Goal: Task Accomplishment & Management: Manage account settings

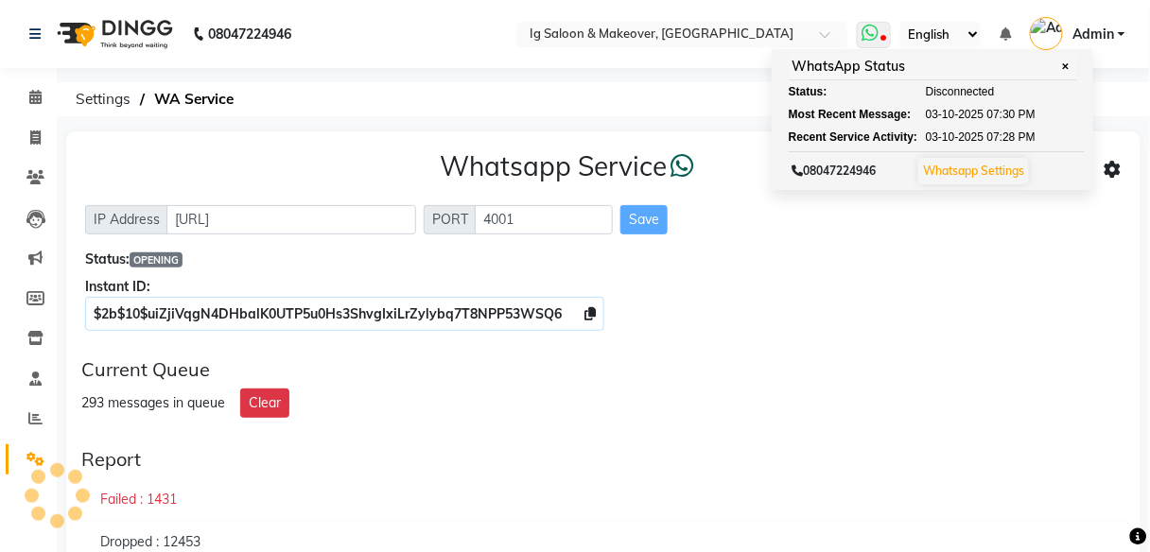
click at [982, 174] on link "Whatsapp Settings" at bounding box center [973, 171] width 101 height 14
click at [1006, 185] on div "08047224946 Whatsapp Settings" at bounding box center [937, 169] width 296 height 37
click at [1000, 174] on link "Whatsapp Settings" at bounding box center [973, 171] width 101 height 14
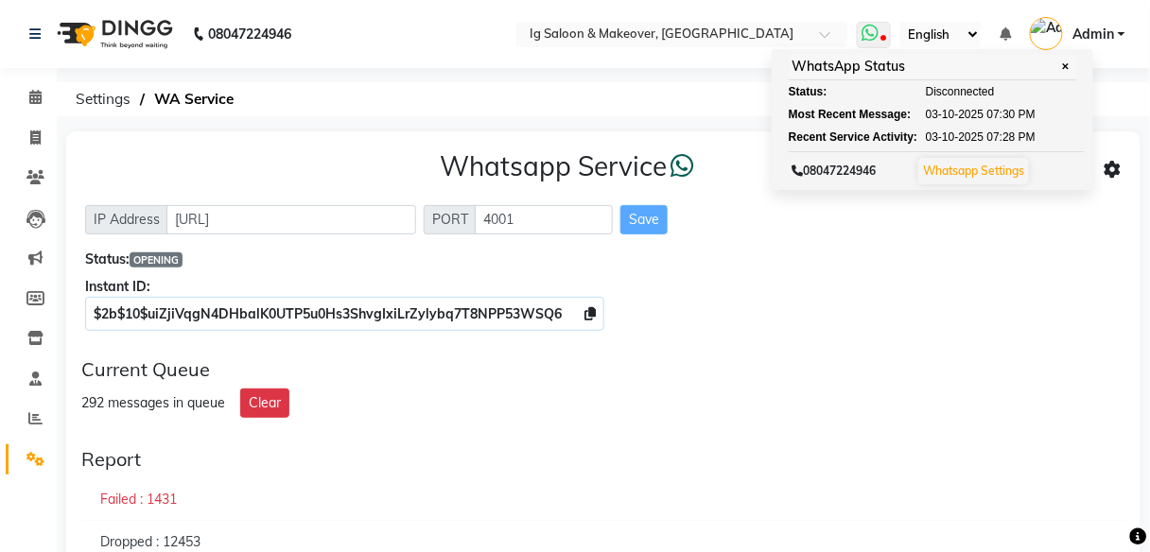
click at [1000, 174] on link "Whatsapp Settings" at bounding box center [973, 171] width 101 height 14
click at [1072, 67] on span "✕" at bounding box center [1065, 67] width 17 height 14
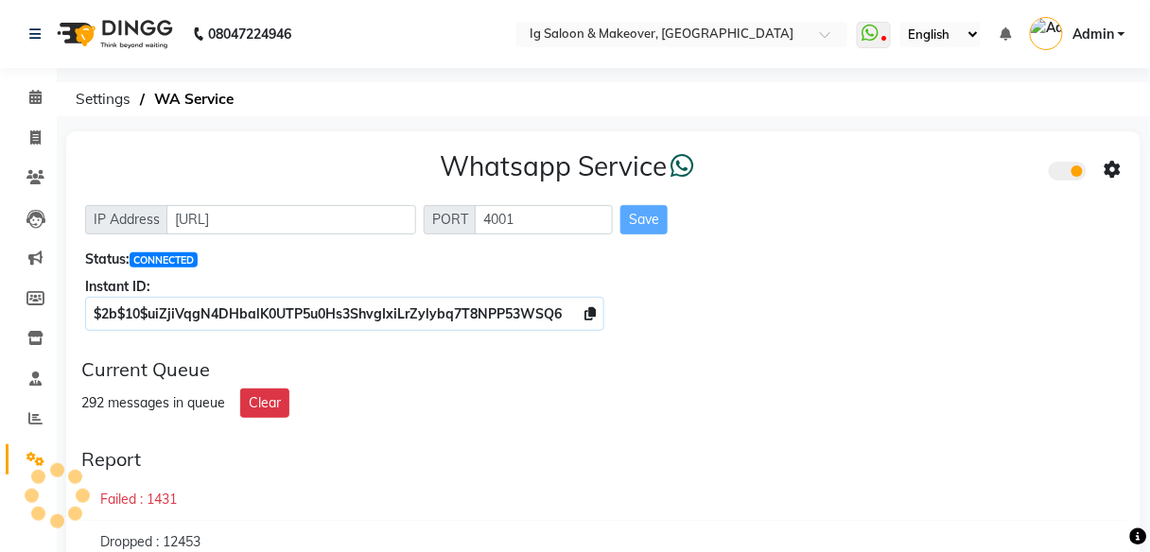
click at [1111, 170] on icon at bounding box center [1112, 170] width 17 height 17
click at [969, 155] on div "Whatsapp Settings" at bounding box center [977, 151] width 217 height 24
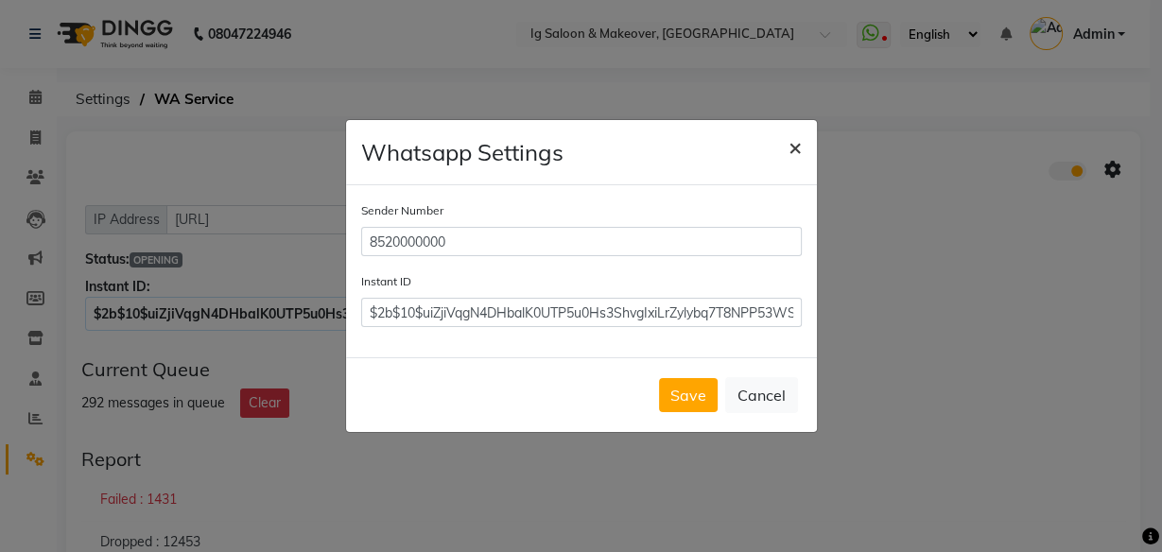
click at [798, 146] on span "×" at bounding box center [795, 146] width 13 height 28
